Goal: Check status: Check status

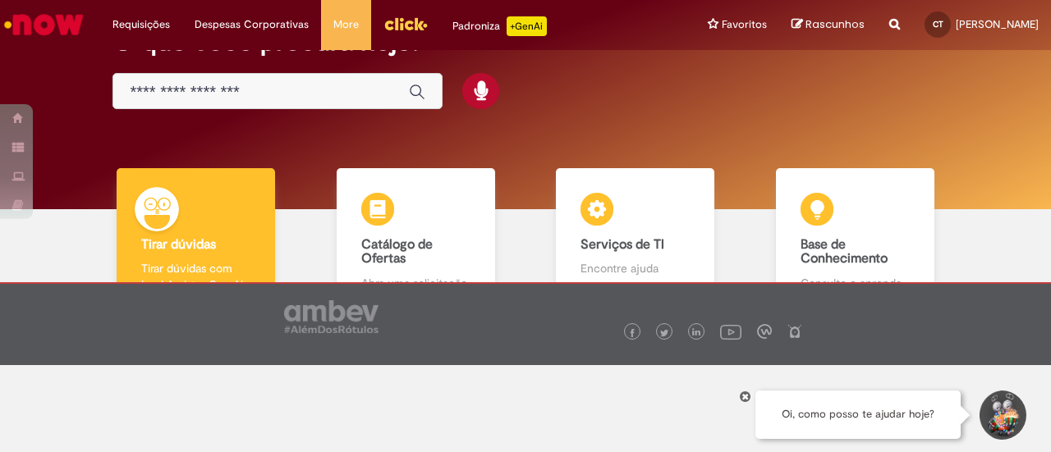
scroll to position [110, 0]
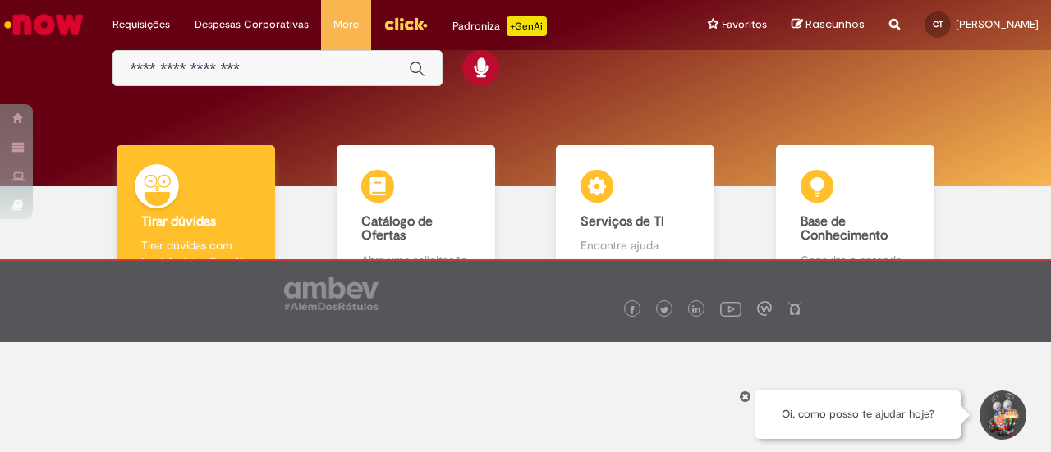
click at [743, 393] on icon at bounding box center [745, 396] width 7 height 8
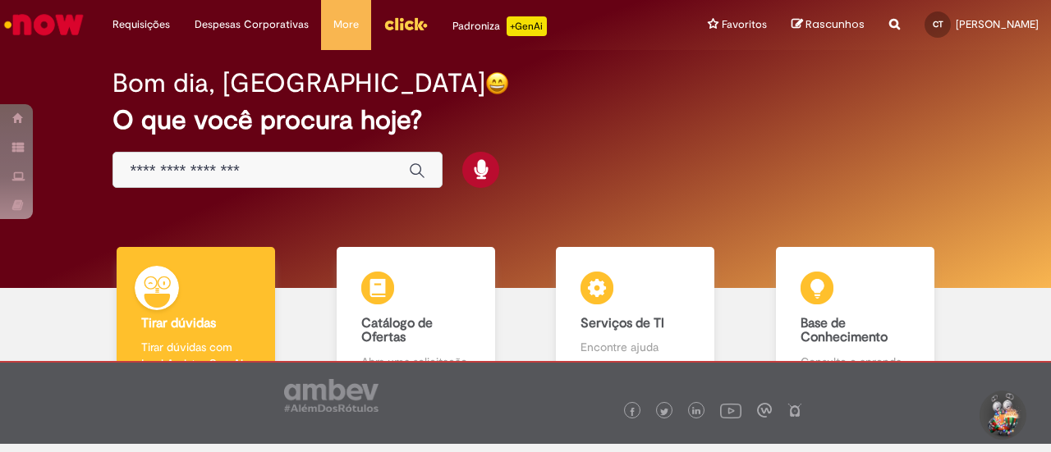
scroll to position [0, 0]
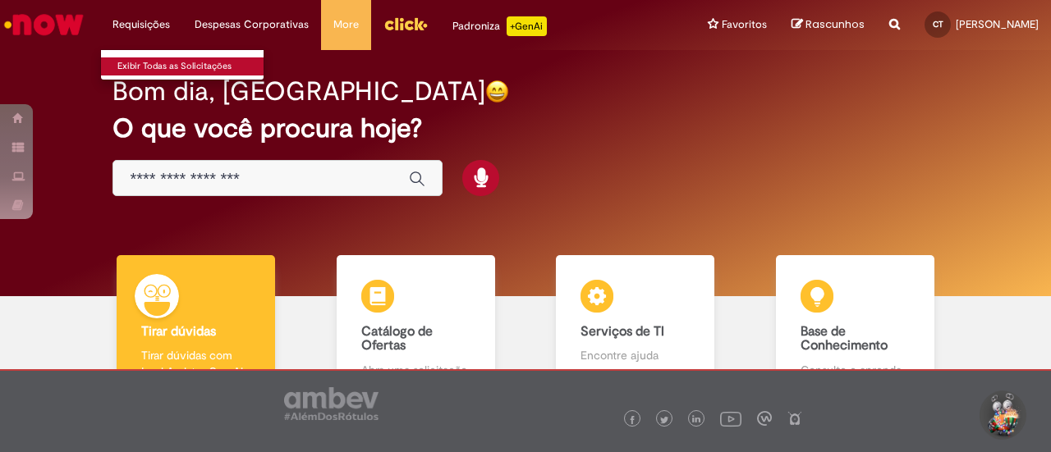
click at [126, 60] on link "Exibir Todas as Solicitações" at bounding box center [191, 66] width 181 height 18
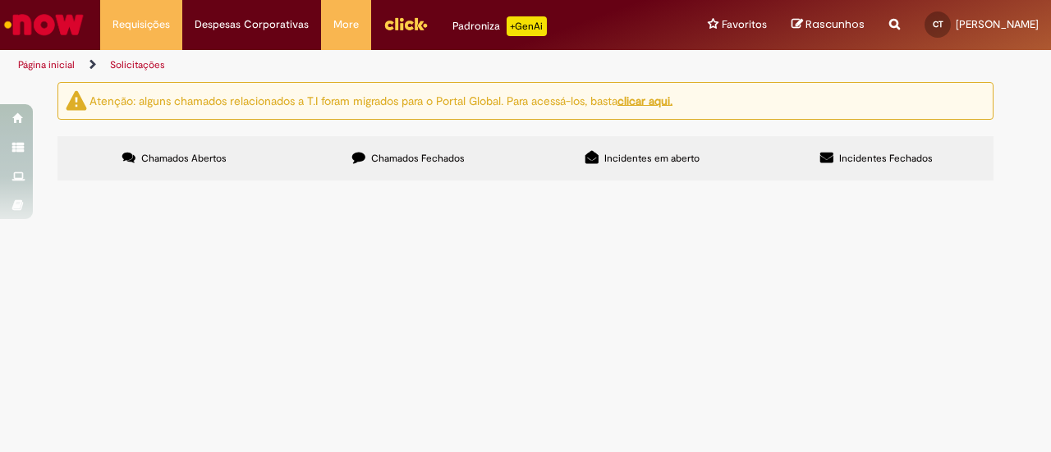
click at [374, 163] on span "Chamados Fechados" at bounding box center [418, 158] width 94 height 13
click at [0, 0] on span "Estagiários - Férias/recesso e Contrato" at bounding box center [0, 0] width 0 height 0
click at [0, 0] on td "Boa tarde! Gostaria de solicitar inclusão do meu recesso." at bounding box center [0, 0] width 0 height 0
click at [0, 0] on div "Descrição" at bounding box center [0, 0] width 0 height 0
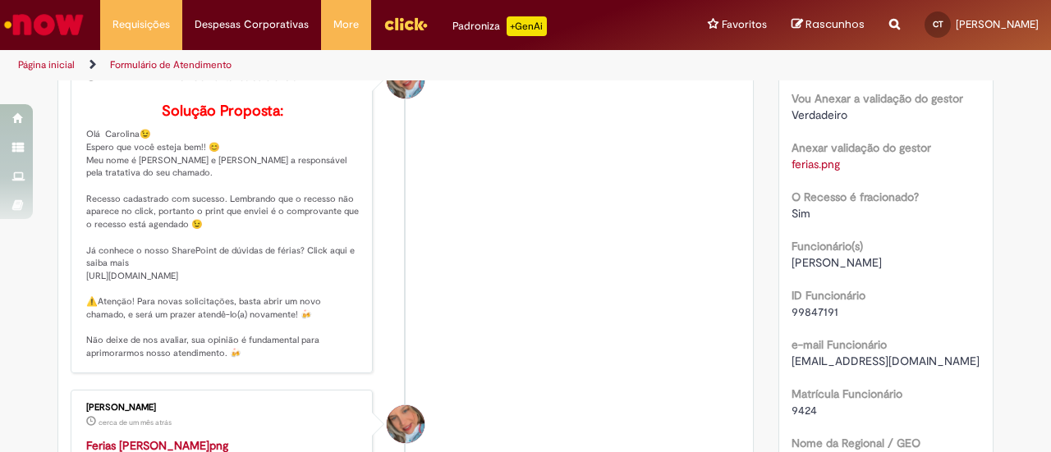
scroll to position [410, 0]
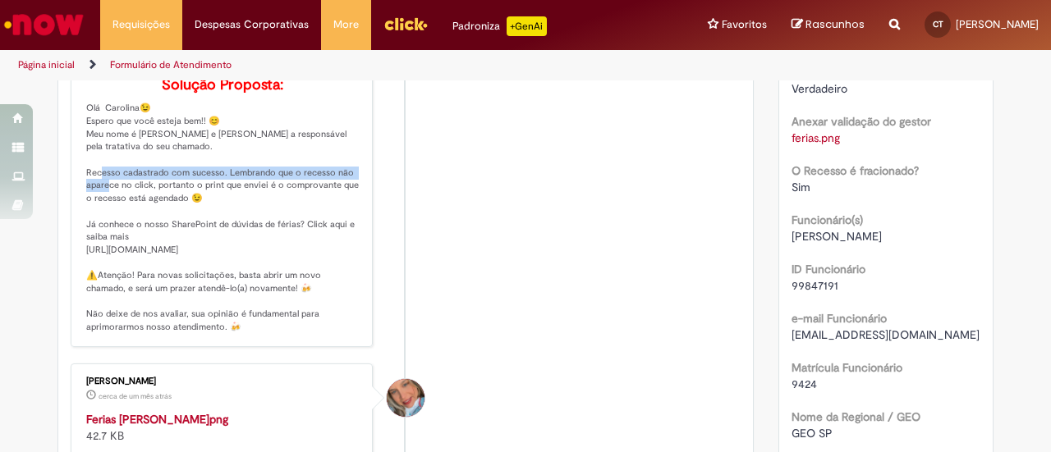
drag, startPoint x: 133, startPoint y: 195, endPoint x: 136, endPoint y: 204, distance: 9.6
click at [136, 204] on p "Solução Proposta: Olá Carolina😉 Espero que você esteja bem!! 😊 Meu nome é [PERS…" at bounding box center [222, 205] width 273 height 256
click at [156, 211] on p "Solução Proposta: Olá Carolina😉 Espero que você esteja bem!! 😊 Meu nome é [PERS…" at bounding box center [222, 205] width 273 height 256
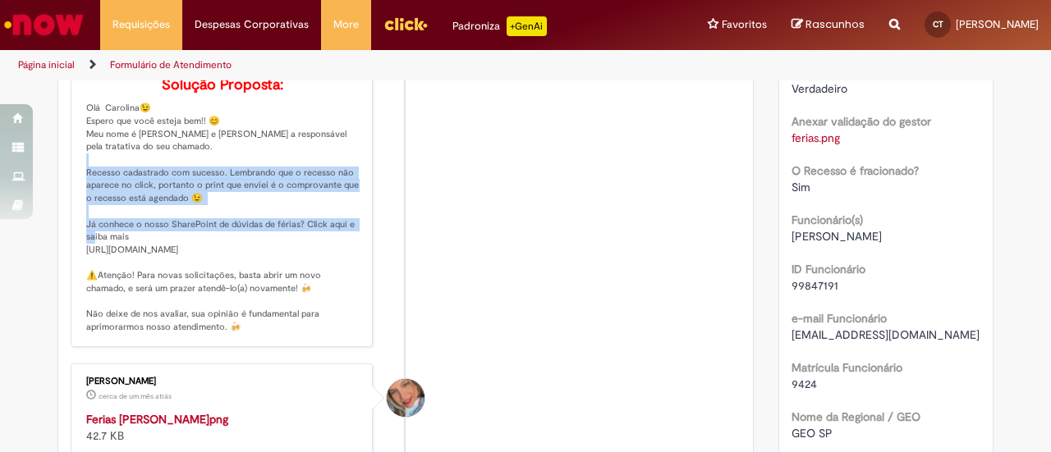
drag, startPoint x: 116, startPoint y: 190, endPoint x: 314, endPoint y: 254, distance: 207.9
click at [314, 254] on p "Solução Proposta: Olá Carolina😉 Espero que você esteja bem!! 😊 Meu nome é [PERS…" at bounding box center [222, 205] width 273 height 256
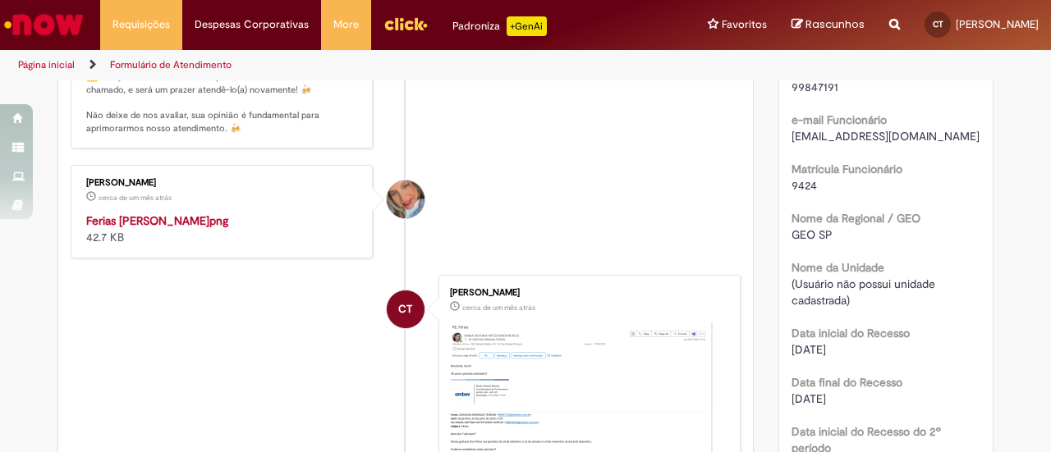
scroll to position [657, 0]
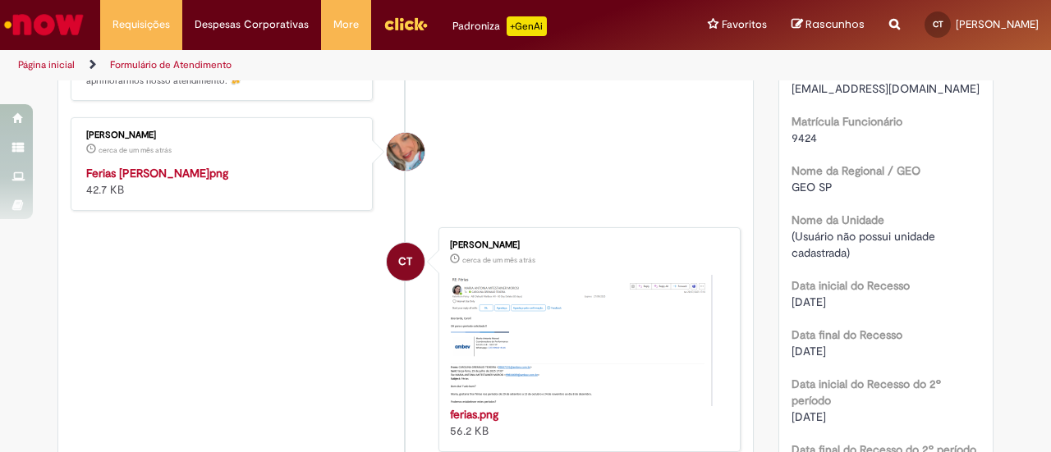
click at [241, 165] on img "Histórico de tíquete" at bounding box center [222, 165] width 273 height 0
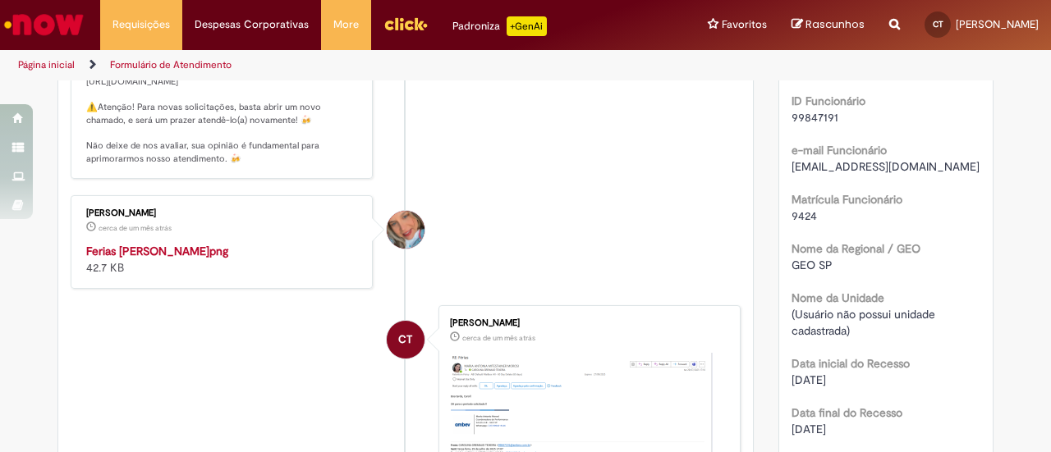
scroll to position [410, 0]
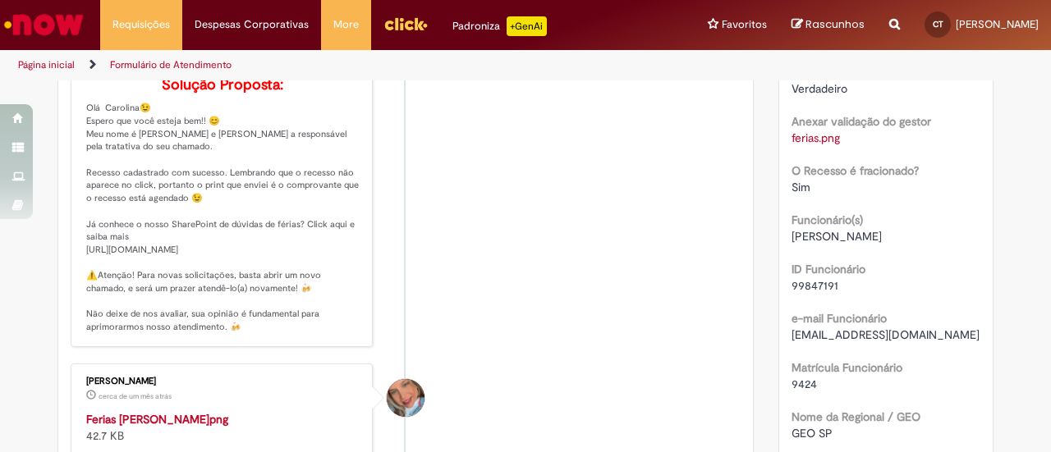
click at [86, 273] on p "Solução Proposta: Olá Carolina😉 Espero que você esteja bem!! 😊 Meu nome é [PERS…" at bounding box center [222, 205] width 273 height 256
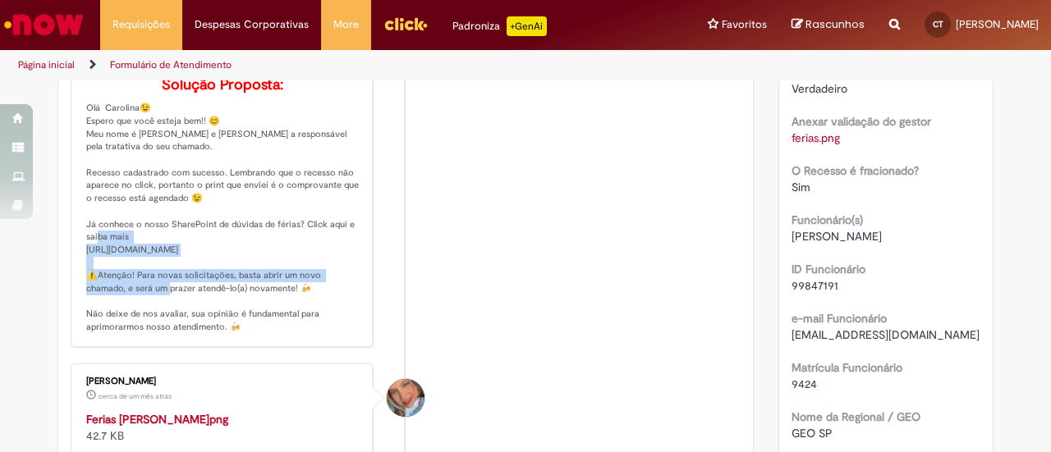
drag, startPoint x: 79, startPoint y: 272, endPoint x: 302, endPoint y: 286, distance: 223.8
click at [302, 286] on p "Solução Proposta: Olá Carolina😉 Espero que você esteja bem!! 😊 Meu nome é [PERS…" at bounding box center [222, 205] width 273 height 256
copy p "ps://[DOMAIN_NAME][URL]"
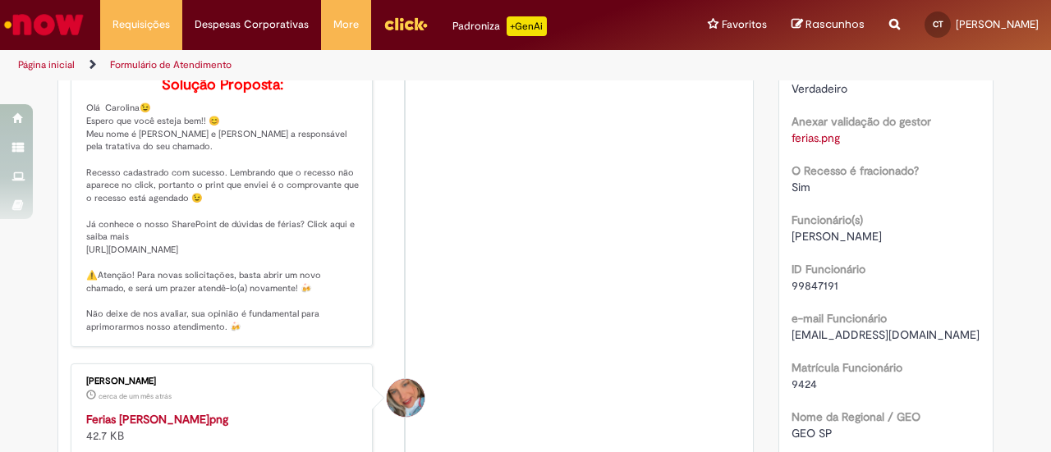
click at [332, 333] on p "Solução Proposta: Olá Carolina😉 Espero que você esteja bem!! 😊 Meu nome é [PERS…" at bounding box center [222, 205] width 273 height 256
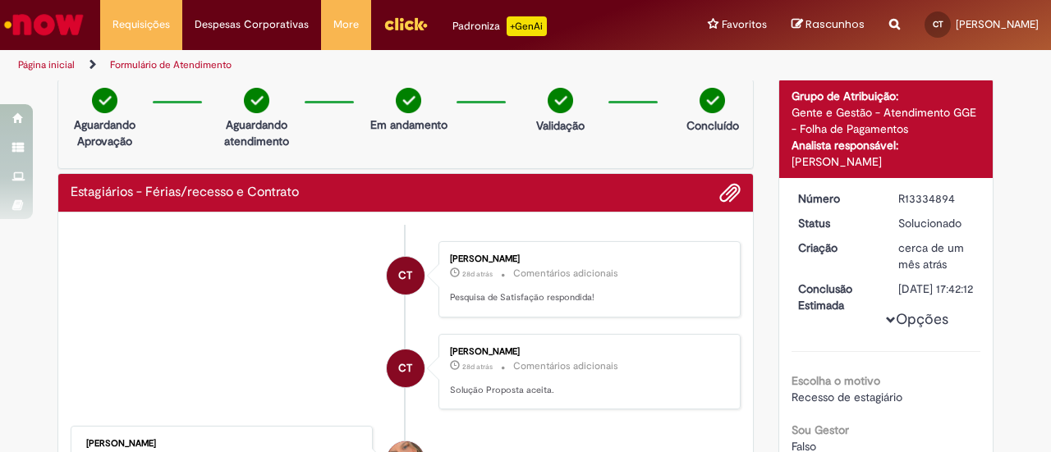
scroll to position [0, 0]
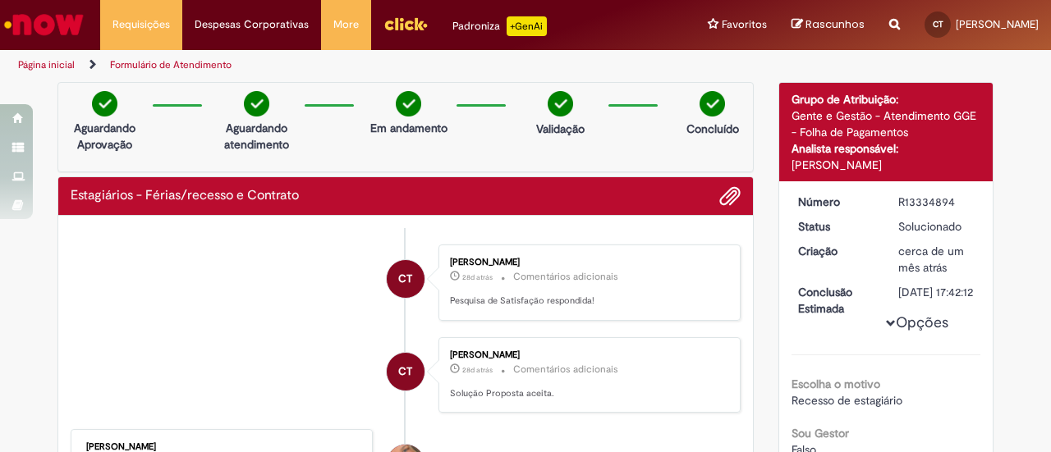
drag, startPoint x: 842, startPoint y: 115, endPoint x: 939, endPoint y: 172, distance: 112.2
click at [939, 172] on span "Grupo de Atribuição: Gente e Gestão - Atendimento GGE - Folha de Pagamentos Ana…" at bounding box center [886, 132] width 190 height 82
click at [939, 172] on div "[PERSON_NAME]" at bounding box center [886, 165] width 190 height 16
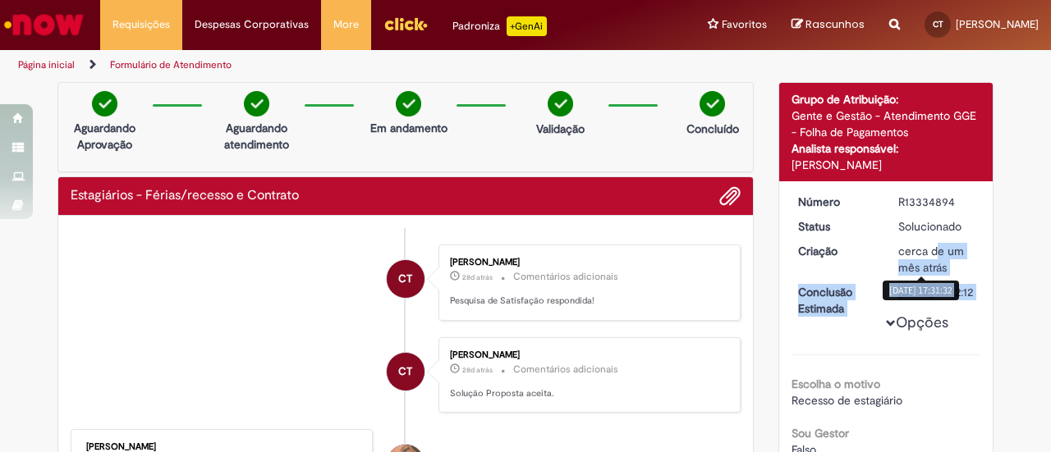
drag, startPoint x: 937, startPoint y: 262, endPoint x: 941, endPoint y: 328, distance: 66.6
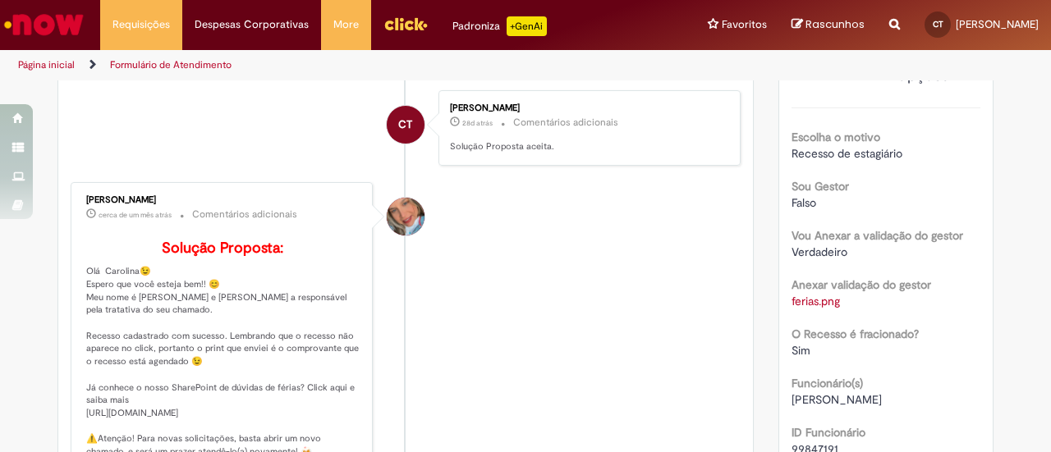
scroll to position [246, 0]
click at [919, 244] on b "Vou Anexar a validação do gestor" at bounding box center [877, 236] width 172 height 15
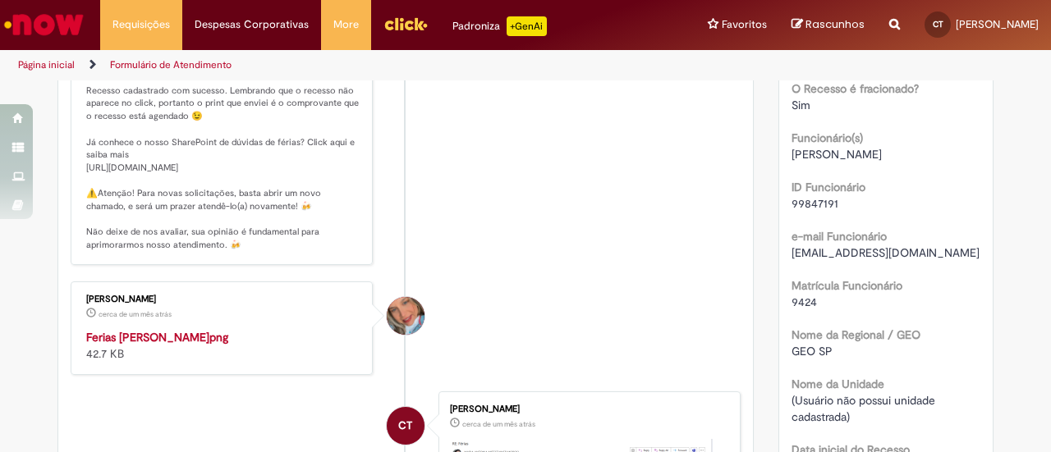
scroll to position [575, 0]
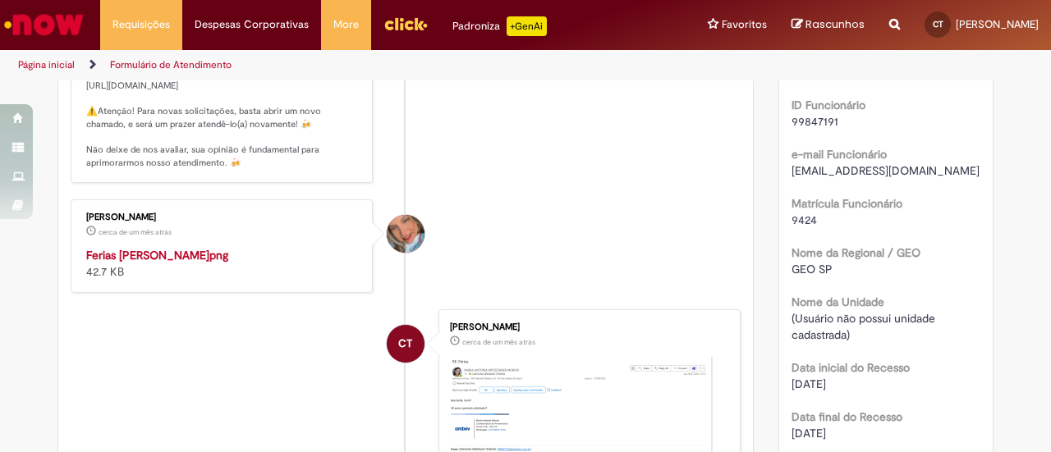
click at [268, 247] on img "Histórico de tíquete" at bounding box center [222, 247] width 273 height 0
click at [672, 183] on li "[PERSON_NAME] cerca de um mês atrás cerca de um mês atrás Comentários adicionai…" at bounding box center [406, 19] width 670 height 328
click at [314, 247] on img "Histórico de tíquete" at bounding box center [222, 247] width 273 height 0
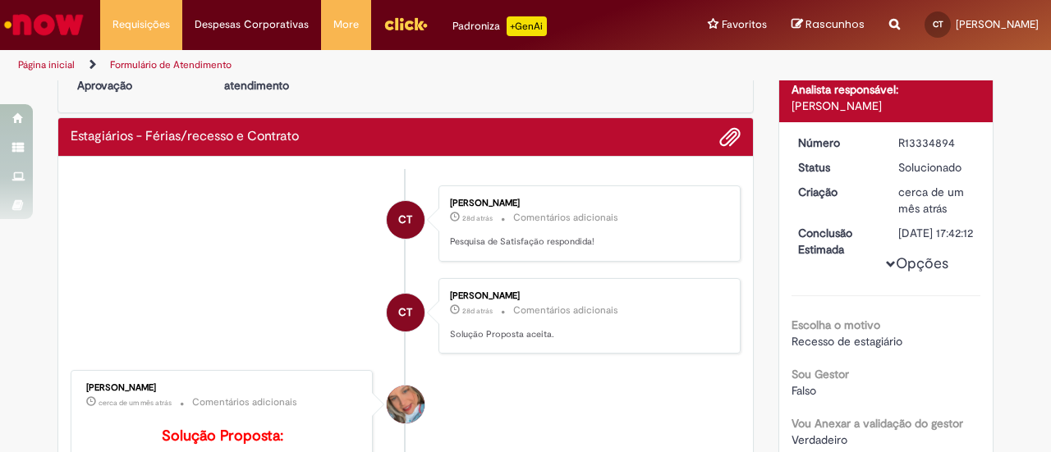
scroll to position [0, 0]
